Goal: Task Accomplishment & Management: Use online tool/utility

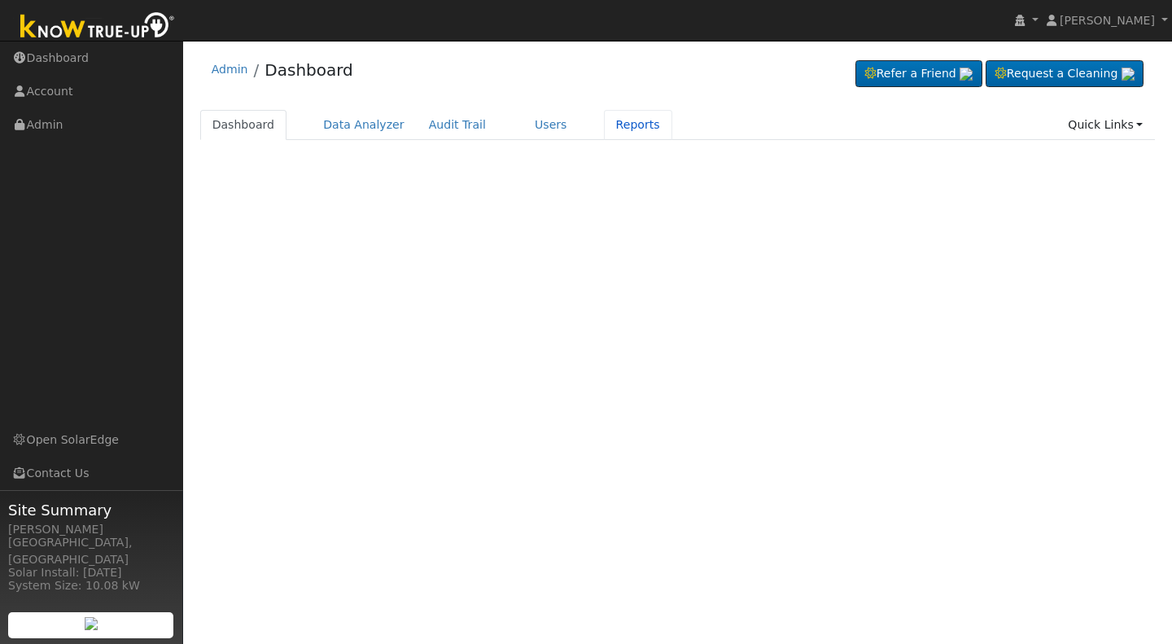
click at [607, 128] on link "Reports" at bounding box center [638, 125] width 68 height 30
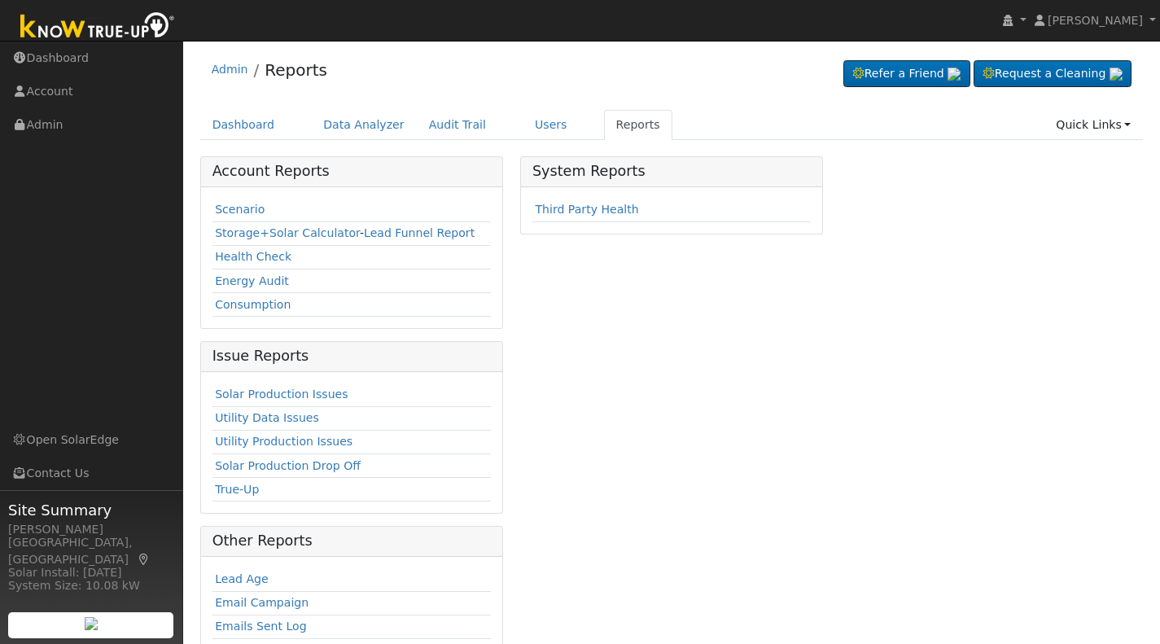
click at [225, 211] on link "Scenario" at bounding box center [240, 209] width 50 height 13
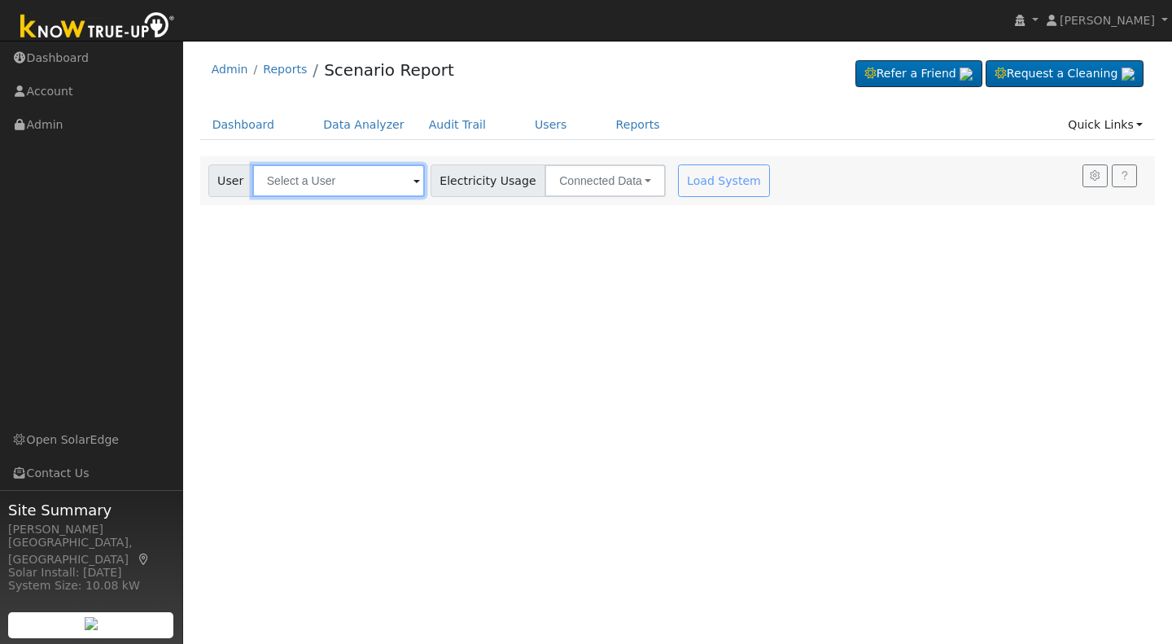
click at [404, 181] on input "text" at bounding box center [338, 180] width 173 height 33
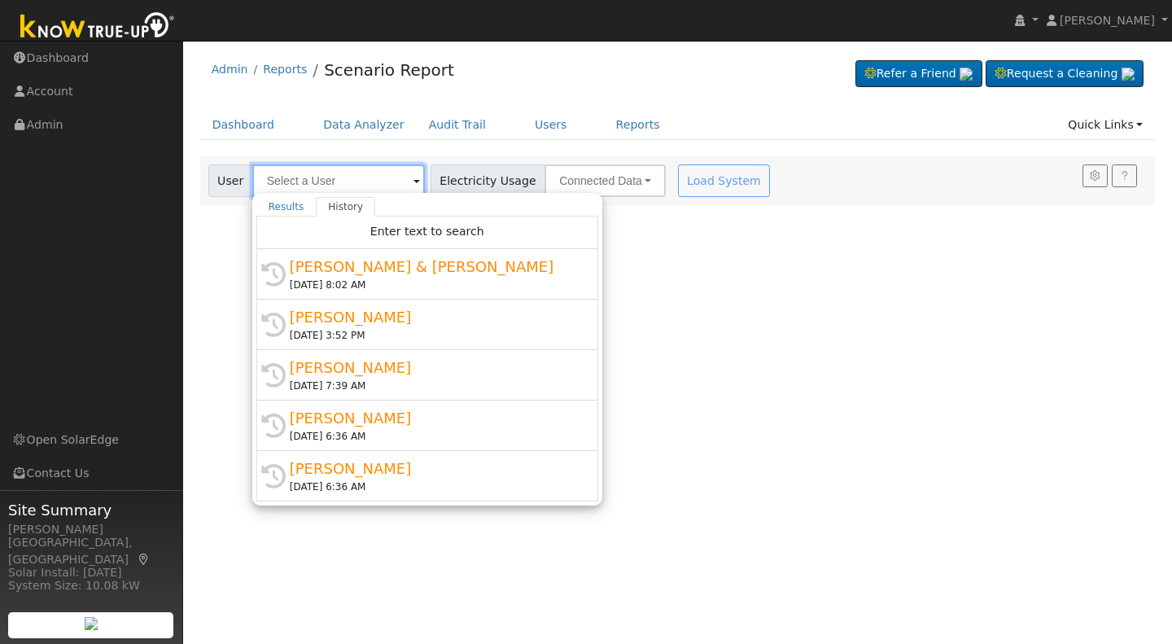
click at [321, 185] on input "text" at bounding box center [338, 180] width 173 height 33
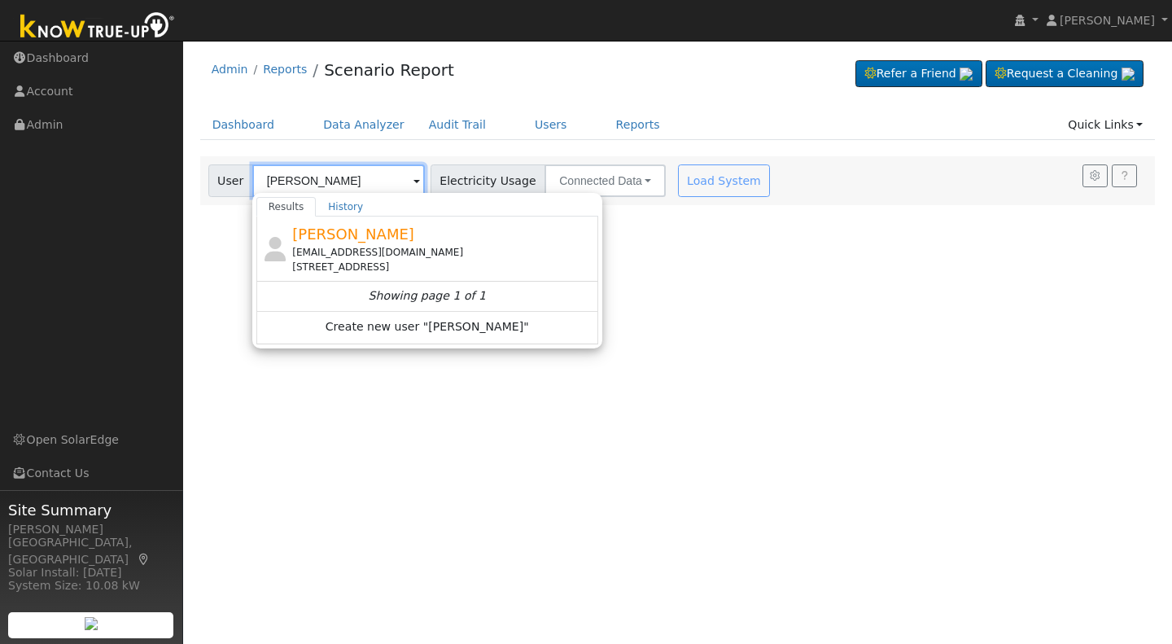
type input "[PERSON_NAME]"
click at [335, 246] on div "[EMAIL_ADDRESS][DOMAIN_NAME]" at bounding box center [443, 252] width 302 height 15
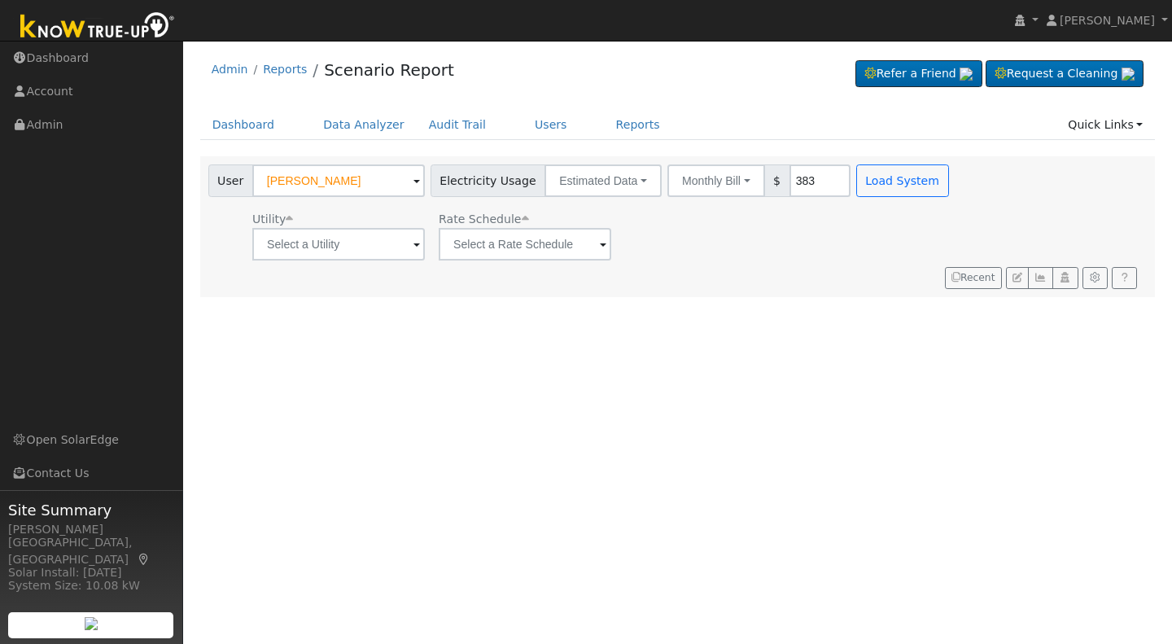
click at [413, 248] on span at bounding box center [416, 245] width 7 height 19
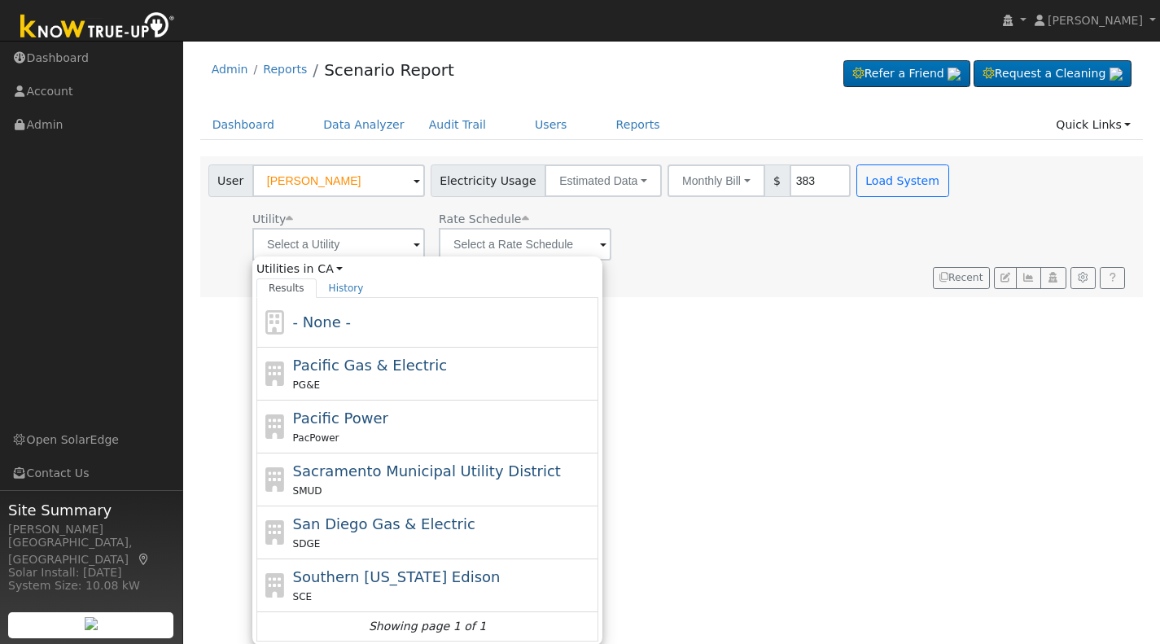
click at [387, 365] on span "Pacific Gas & Electric" at bounding box center [370, 364] width 154 height 17
type input "Pacific Gas & Electric"
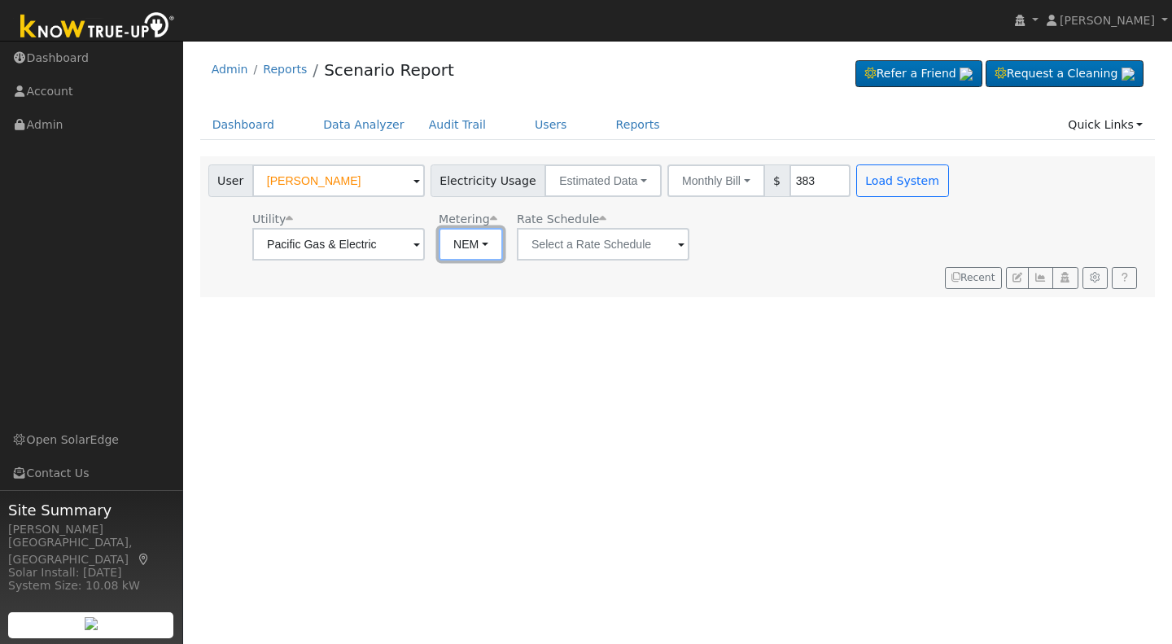
click at [490, 244] on button "NEM" at bounding box center [471, 244] width 64 height 33
click at [455, 308] on link "NBT" at bounding box center [492, 303] width 113 height 23
type input "E-ELEC"
click at [760, 246] on button "ACC Plus" at bounding box center [745, 244] width 89 height 33
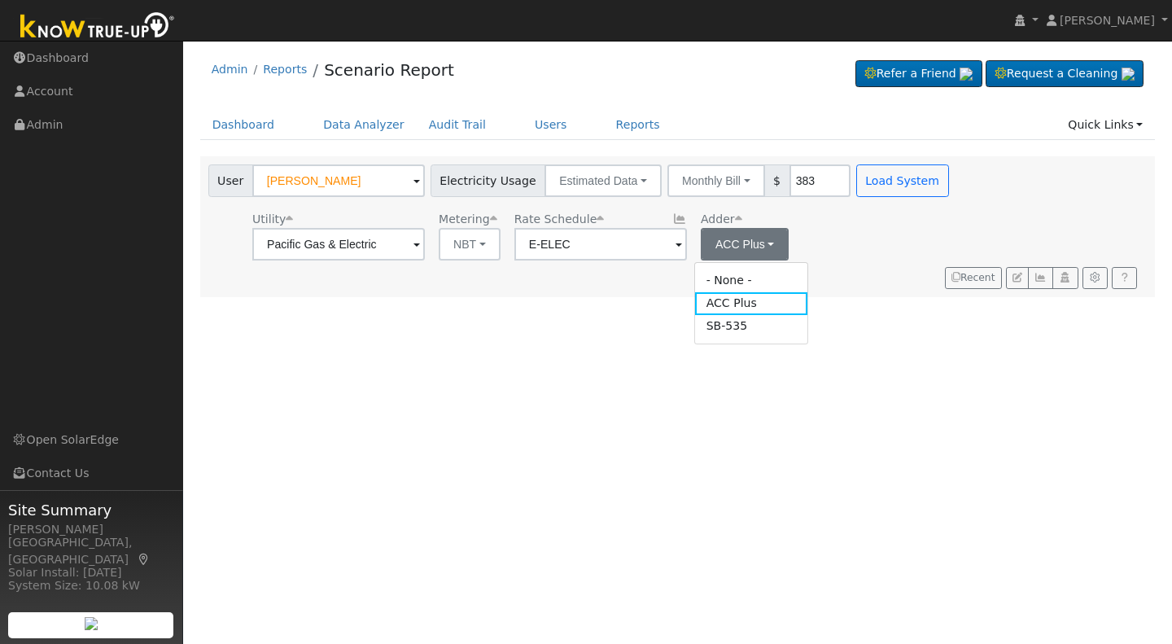
click at [732, 327] on link "SB-535" at bounding box center [751, 326] width 113 height 23
